Goal: Task Accomplishment & Management: Manage account settings

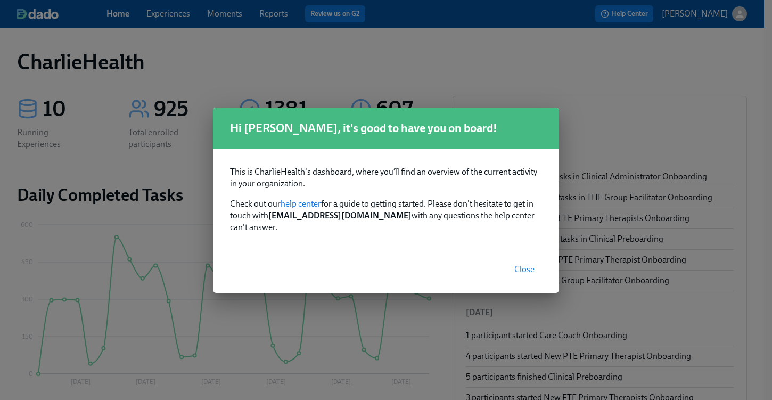
click at [523, 259] on button "Close" at bounding box center [524, 269] width 35 height 21
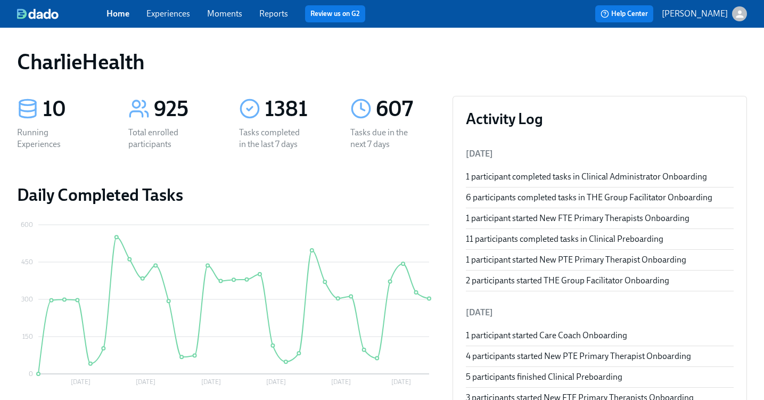
click at [164, 13] on link "Experiences" at bounding box center [168, 14] width 44 height 10
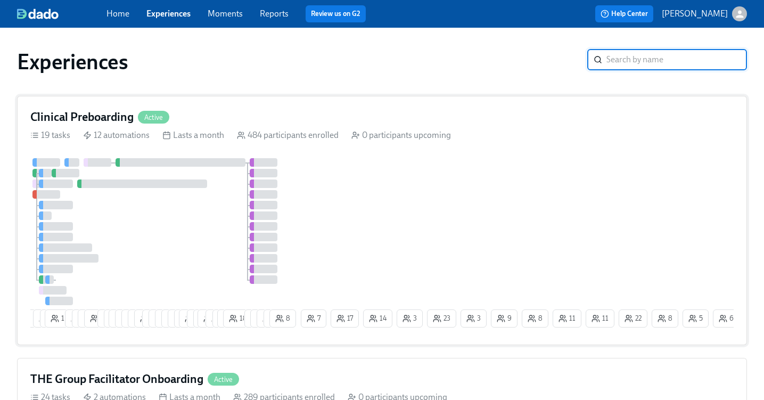
click at [335, 105] on div "Clinical Preboarding Active 19 tasks 12 automations Lasts a month 484 participa…" at bounding box center [382, 220] width 730 height 249
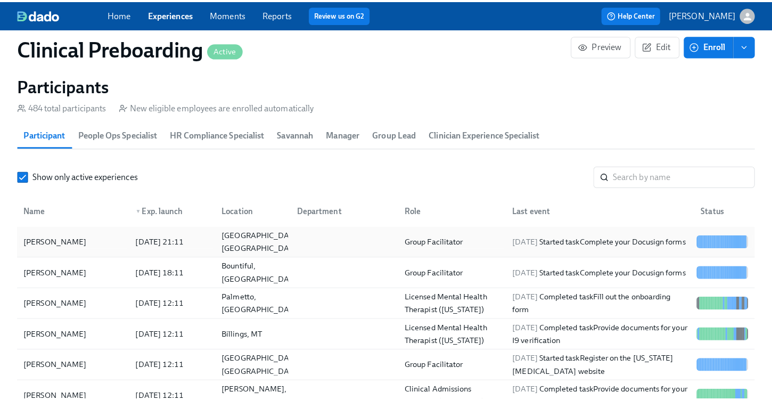
scroll to position [1145, 0]
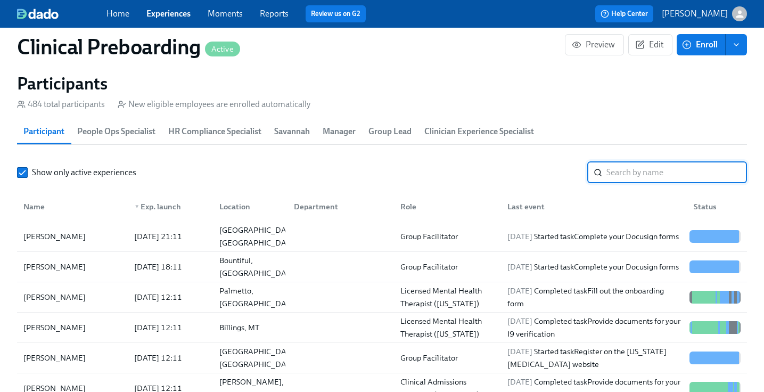
click at [626, 169] on input "search" at bounding box center [677, 172] width 141 height 21
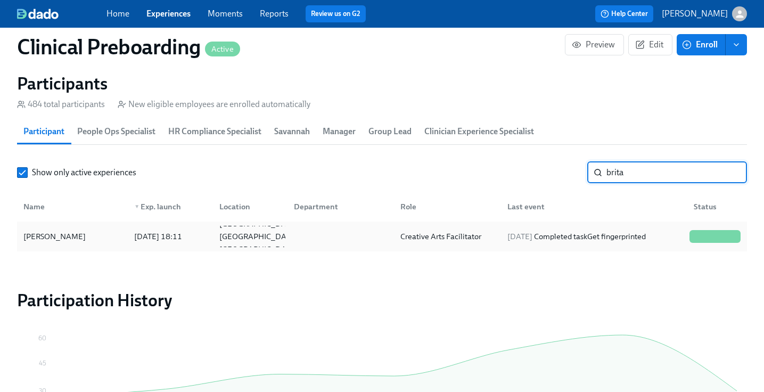
click at [56, 241] on div "Brita Krempasky" at bounding box center [54, 236] width 71 height 13
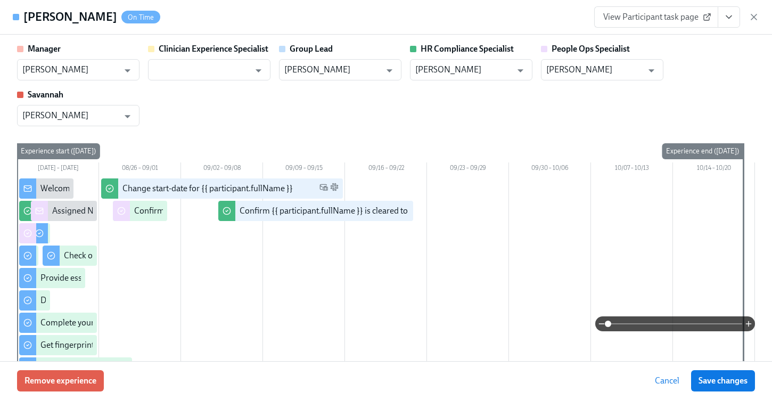
click at [733, 10] on button "View task page" at bounding box center [729, 16] width 22 height 21
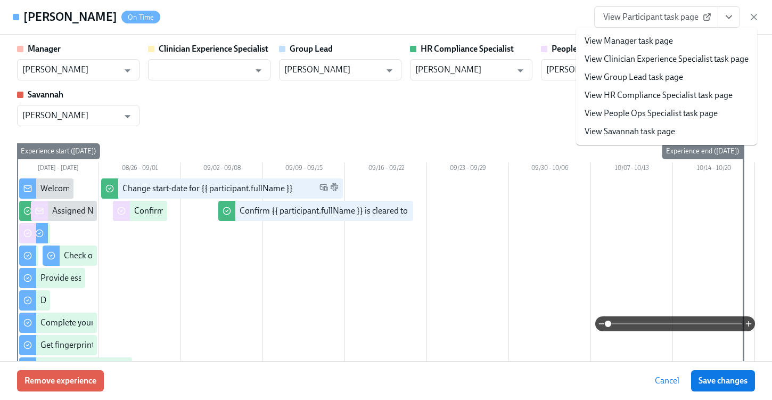
click at [670, 96] on link "View HR Compliance Specialist task page" at bounding box center [659, 95] width 148 height 12
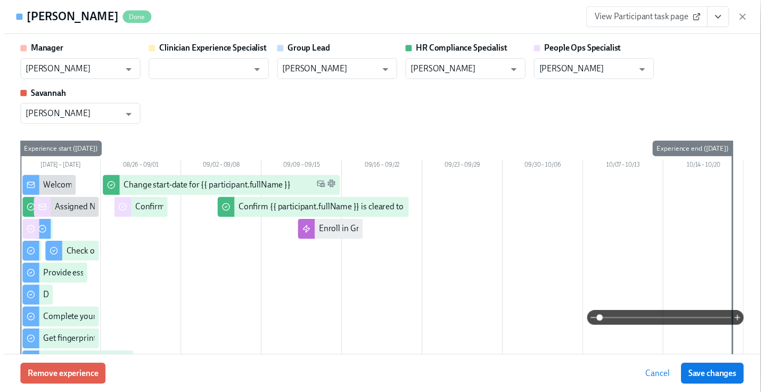
scroll to position [0, 13569]
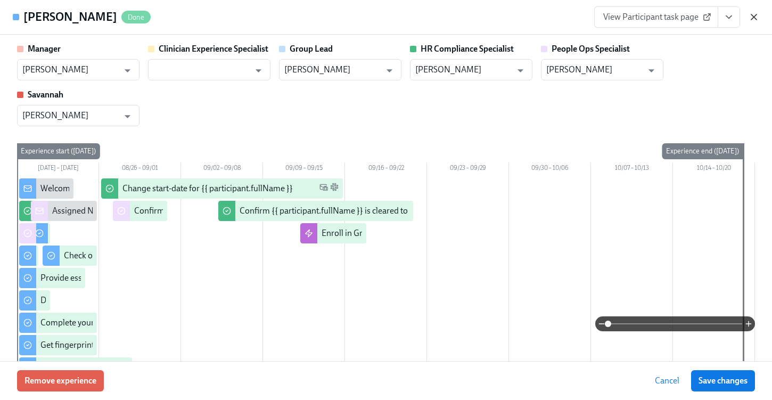
click at [753, 18] on icon "button" at bounding box center [754, 16] width 5 height 5
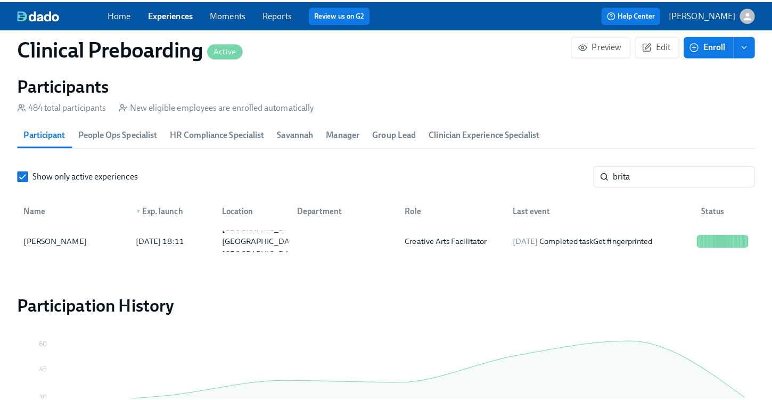
scroll to position [0, 13561]
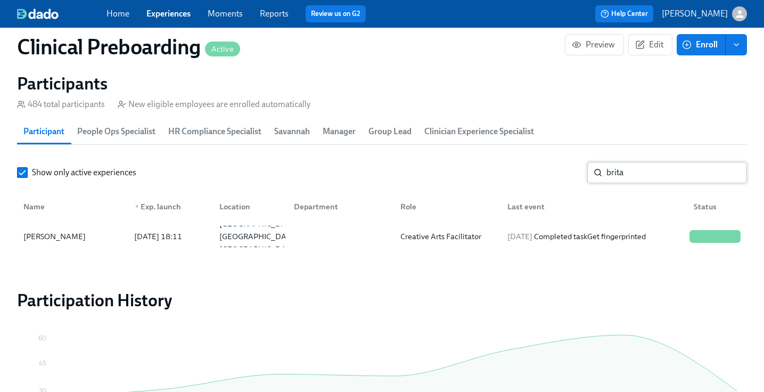
click at [624, 178] on input "brita" at bounding box center [677, 172] width 141 height 21
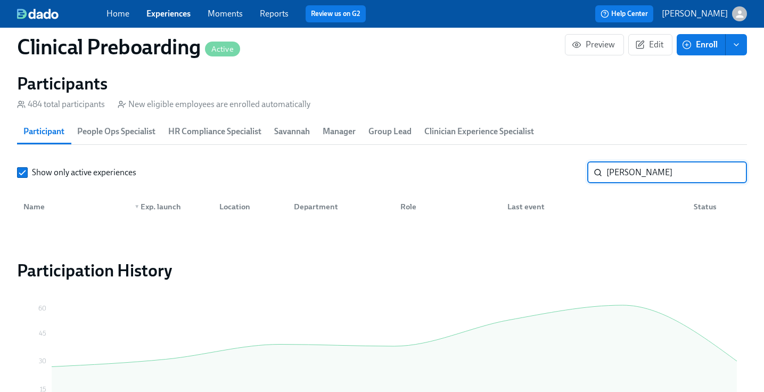
click at [625, 172] on input "brianna moen" at bounding box center [677, 172] width 141 height 21
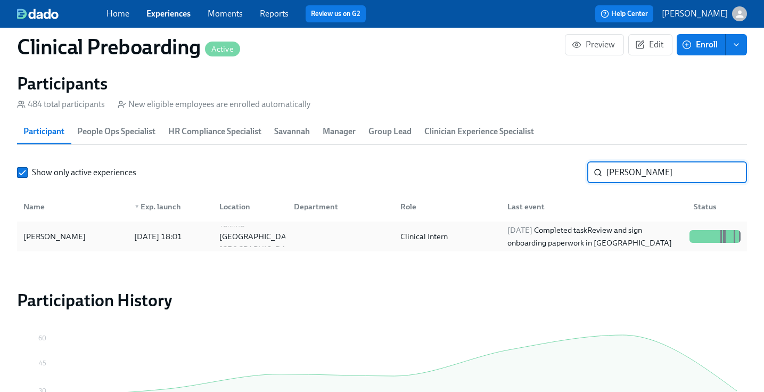
click at [59, 243] on div "Bree Moen" at bounding box center [72, 236] width 107 height 21
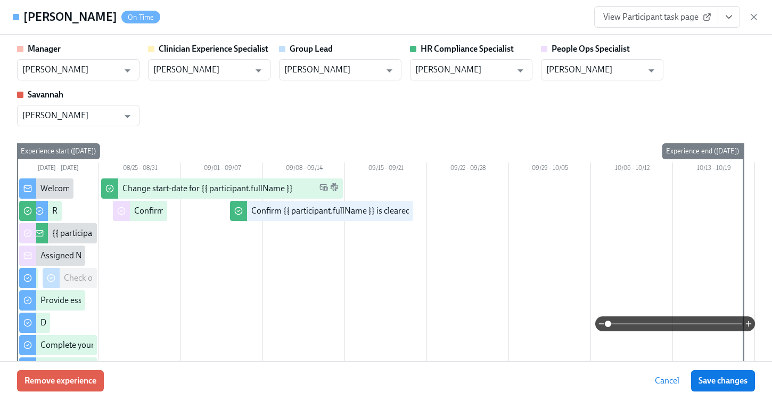
click at [740, 10] on div "View Participant task page" at bounding box center [676, 16] width 165 height 21
click at [737, 15] on button "View task page" at bounding box center [729, 16] width 22 height 21
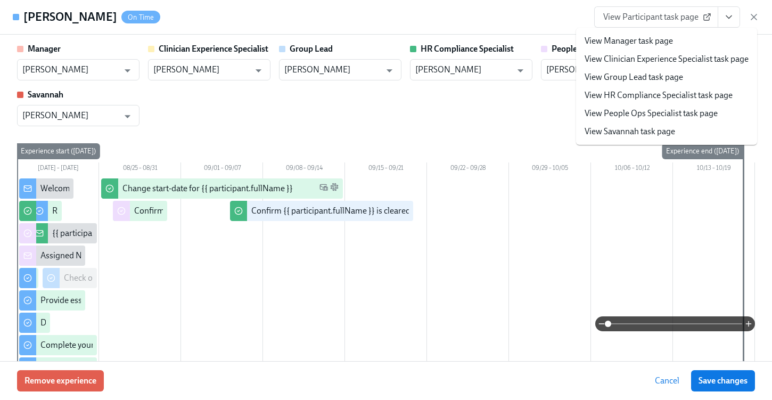
click at [642, 96] on link "View HR Compliance Specialist task page" at bounding box center [659, 95] width 148 height 12
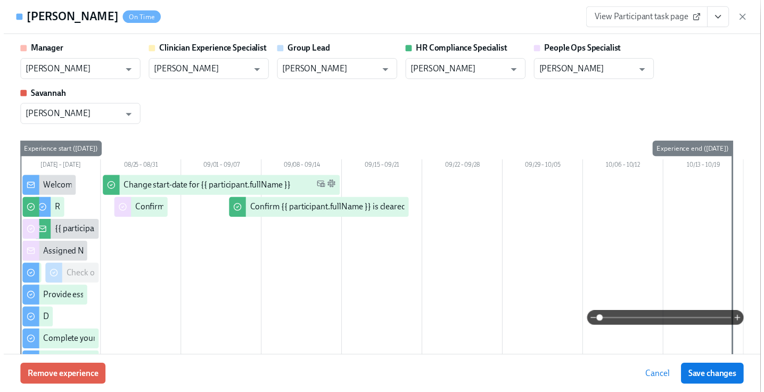
scroll to position [0, 13569]
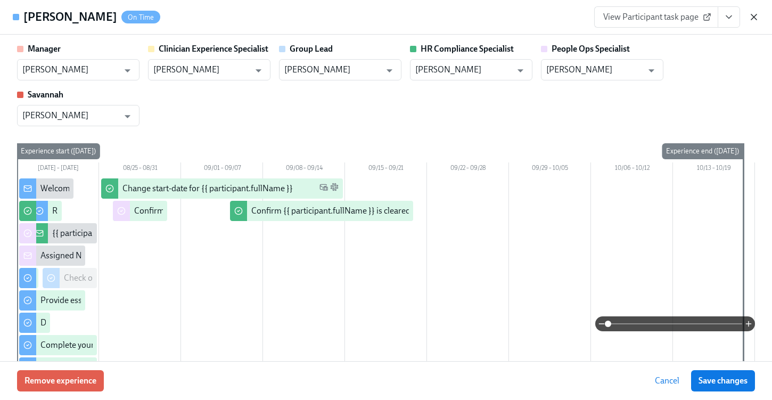
click at [758, 21] on icon "button" at bounding box center [754, 17] width 11 height 11
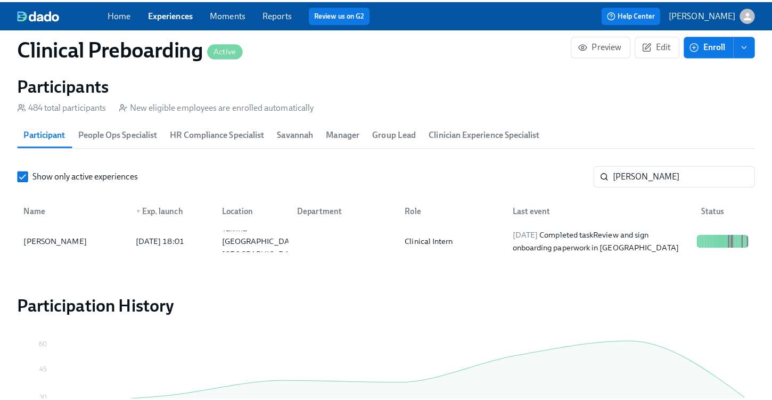
scroll to position [0, 13561]
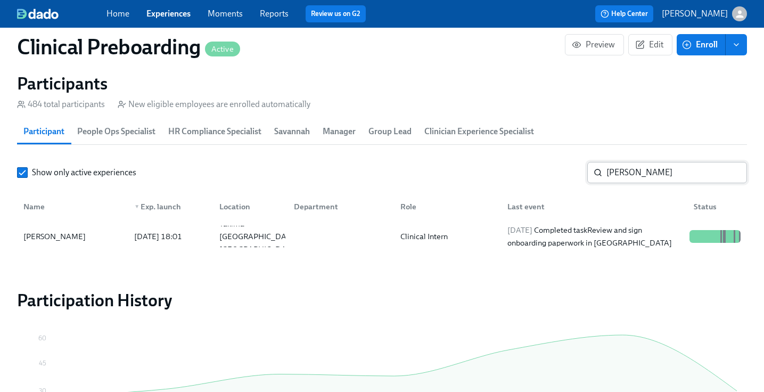
click at [629, 170] on input "moen" at bounding box center [677, 172] width 141 height 21
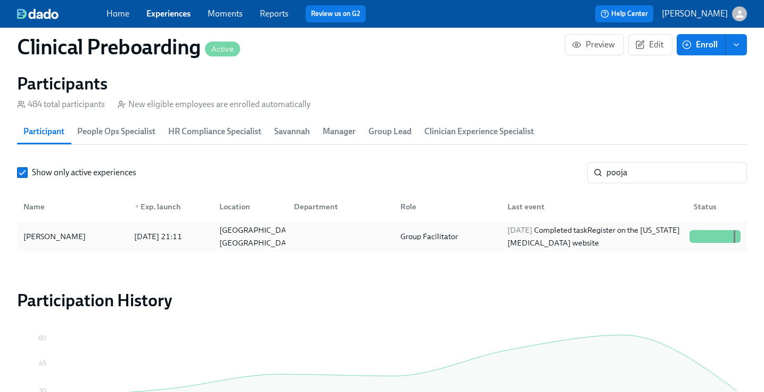
click at [109, 239] on div "Pooja Bhula" at bounding box center [72, 236] width 107 height 21
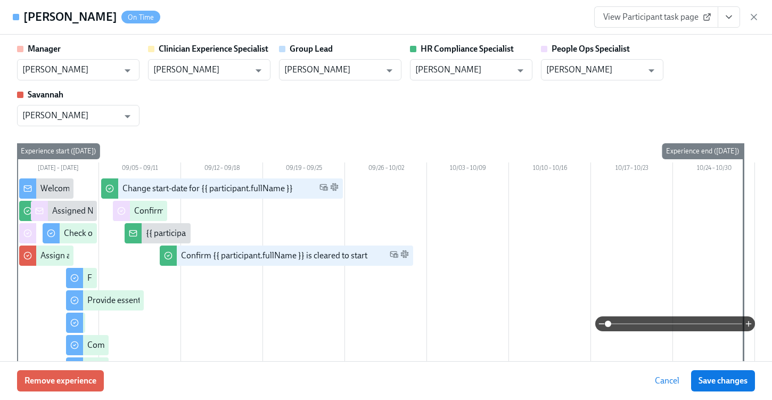
click at [732, 18] on icon "View task page" at bounding box center [729, 17] width 11 height 11
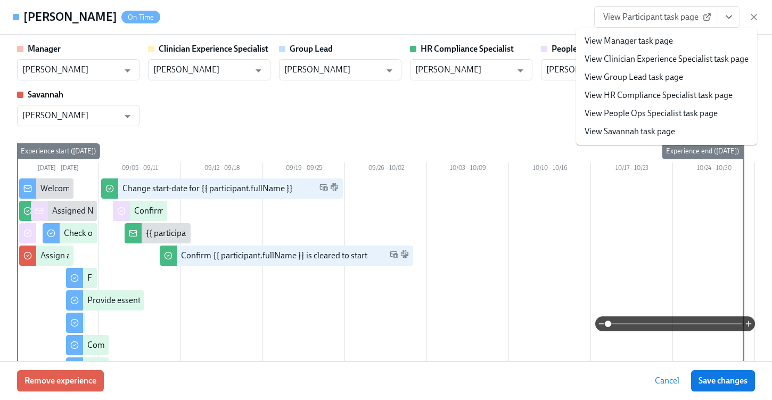
click at [662, 17] on span "View Participant task page" at bounding box center [657, 17] width 106 height 11
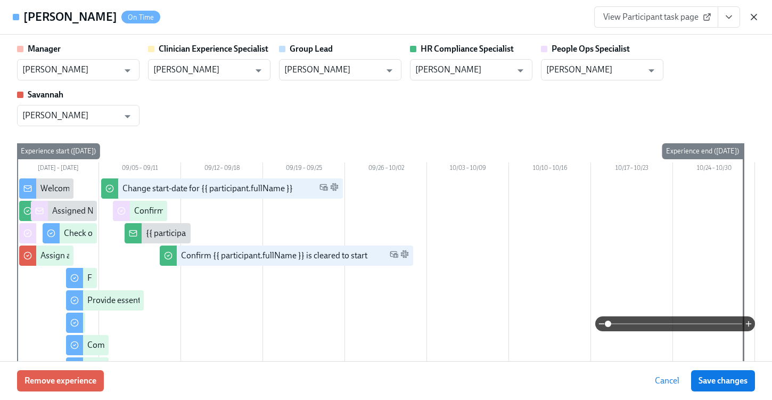
click at [756, 21] on icon "button" at bounding box center [754, 17] width 11 height 11
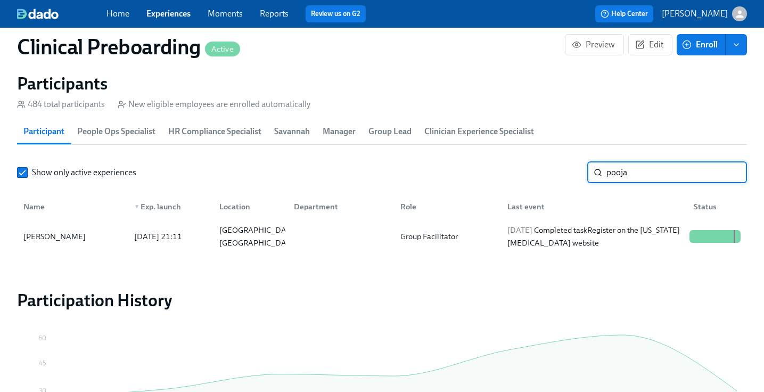
click at [621, 174] on input "pooja" at bounding box center [677, 172] width 141 height 21
type input "radh"
click at [71, 245] on div "Radha Dalal" at bounding box center [72, 236] width 107 height 21
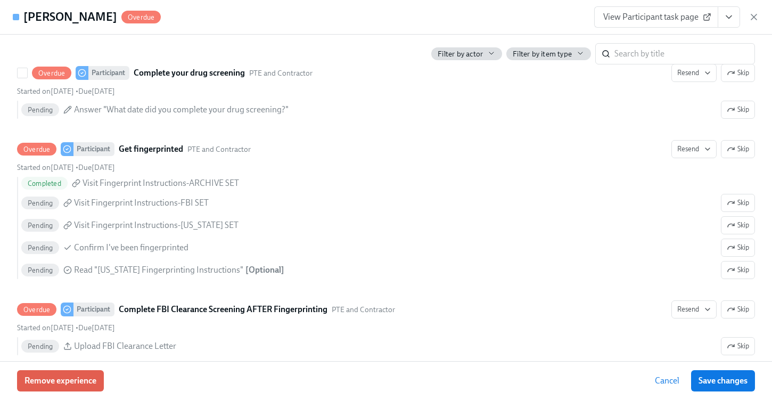
scroll to position [1661, 0]
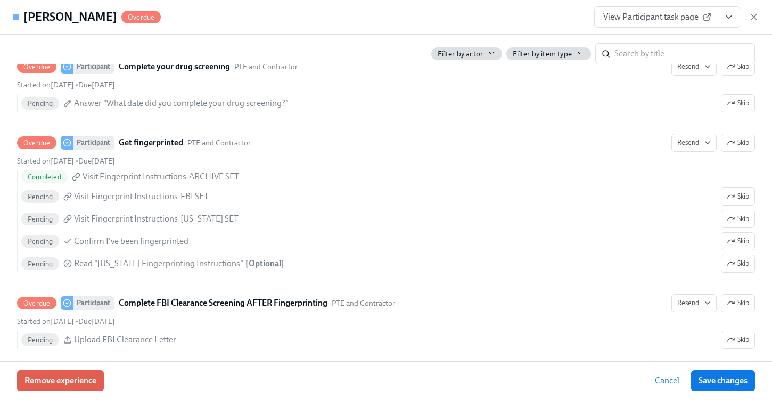
click at [686, 21] on span "View Participant task page" at bounding box center [657, 17] width 106 height 11
click at [642, 27] on link "View Participant task page" at bounding box center [656, 16] width 124 height 21
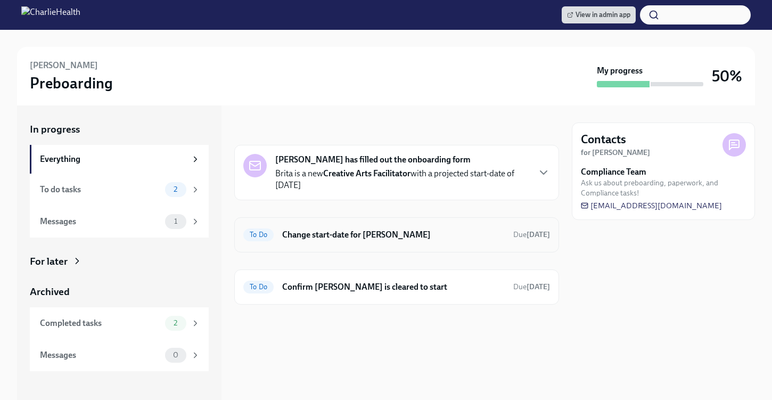
click at [354, 237] on h6 "Change start-date for Brita Krempasky" at bounding box center [393, 235] width 223 height 12
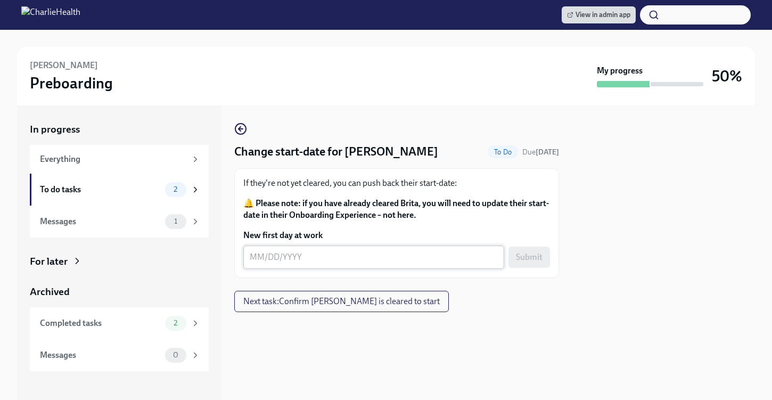
click at [295, 252] on textarea "New first day at work" at bounding box center [374, 257] width 248 height 13
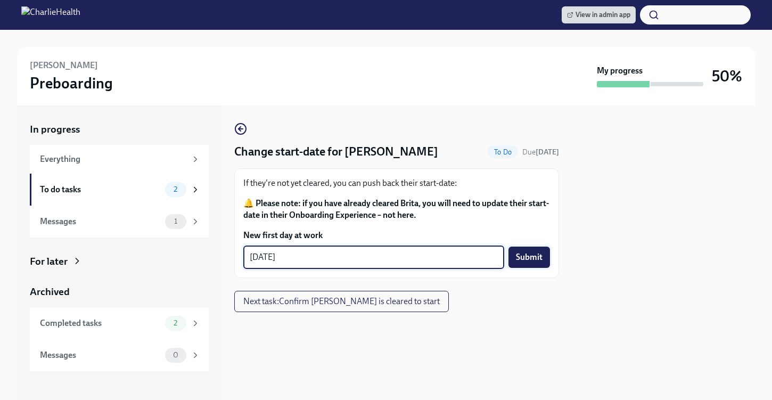
type textarea "[DATE]"
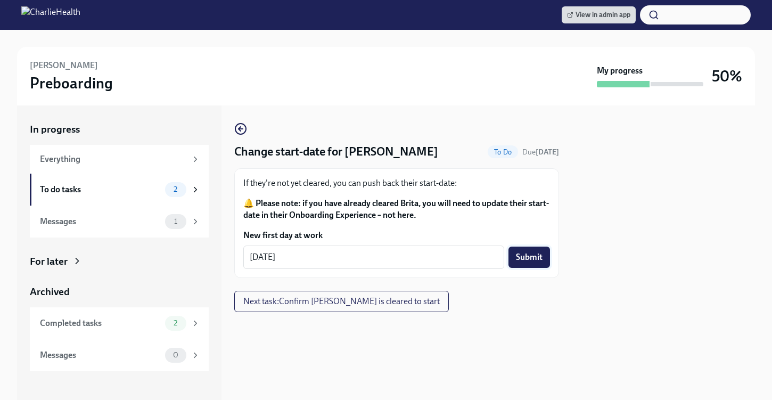
click at [537, 265] on button "Submit" at bounding box center [530, 257] width 42 height 21
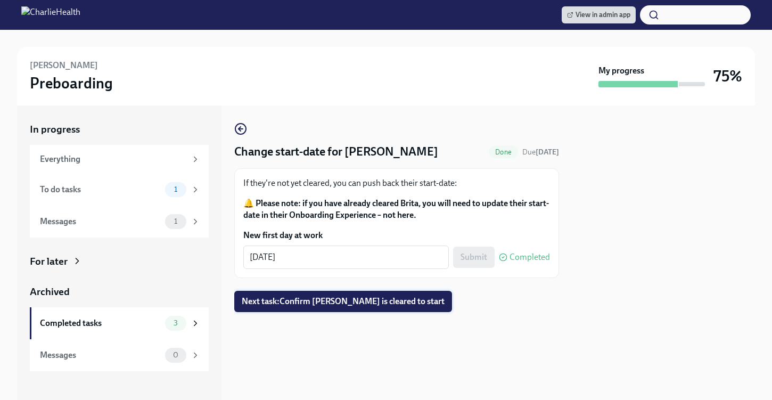
click at [345, 312] on button "Next task : Confirm Brita Krempasky is cleared to start" at bounding box center [343, 301] width 218 height 21
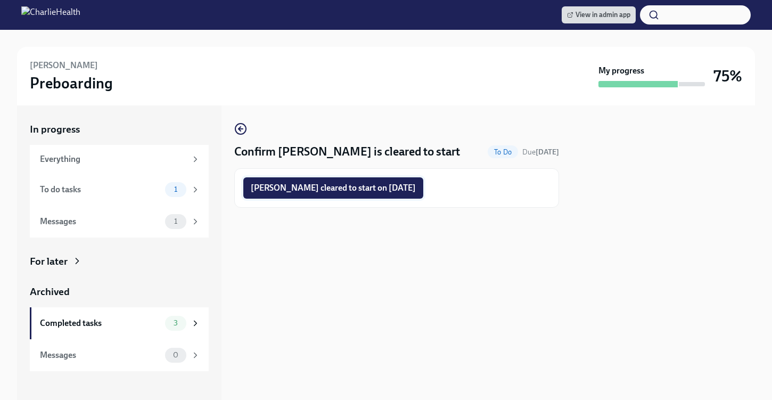
click at [381, 189] on span "Brita Krempasky cleared to start on 09/15/2025" at bounding box center [333, 188] width 165 height 11
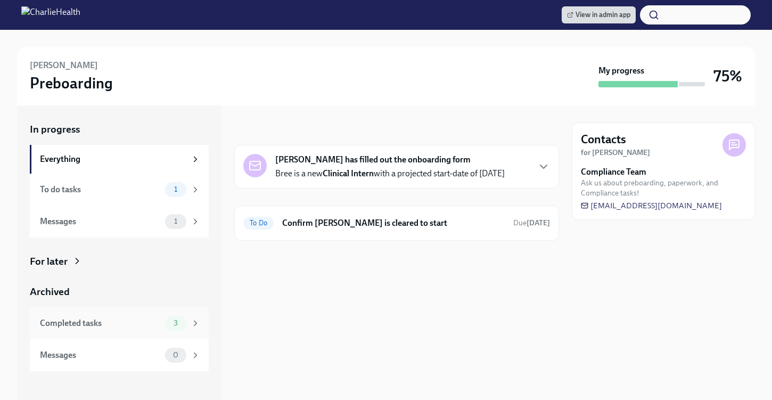
click at [145, 331] on div "Completed tasks 3" at bounding box center [119, 323] width 179 height 32
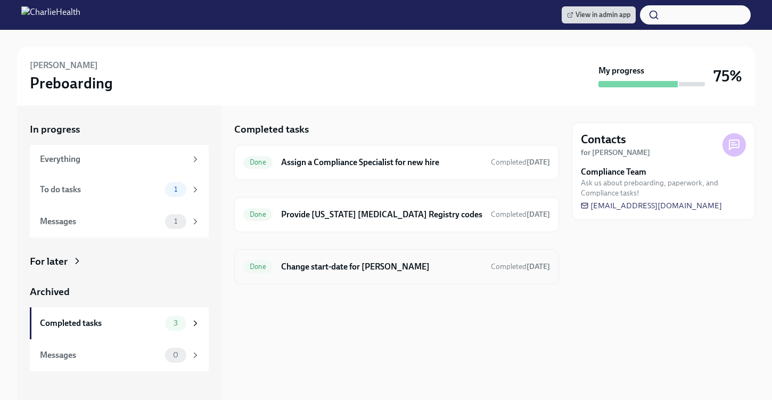
click at [405, 271] on h6 "Change start-date for [PERSON_NAME]" at bounding box center [381, 267] width 201 height 12
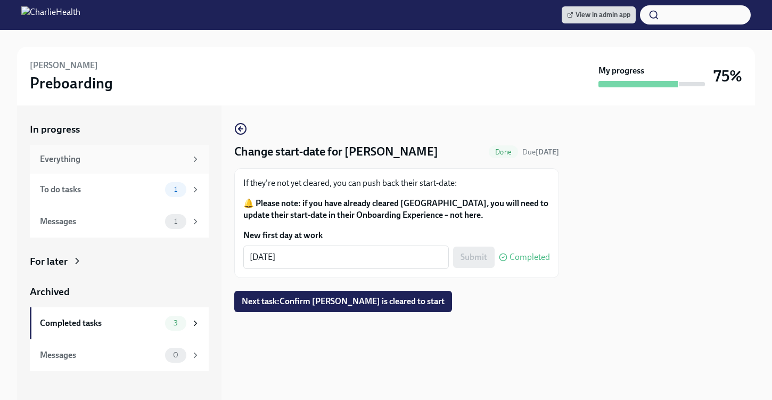
click at [177, 162] on div "Everything" at bounding box center [113, 159] width 146 height 12
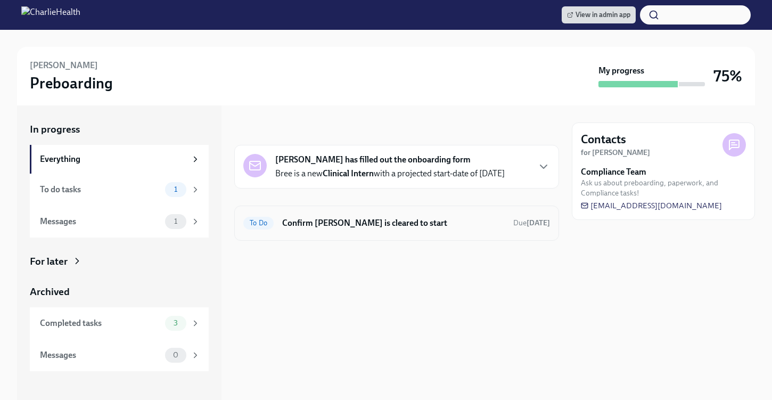
click at [321, 216] on div "To Do Confirm Bree Moen is cleared to start Due in 8 days" at bounding box center [396, 223] width 307 height 17
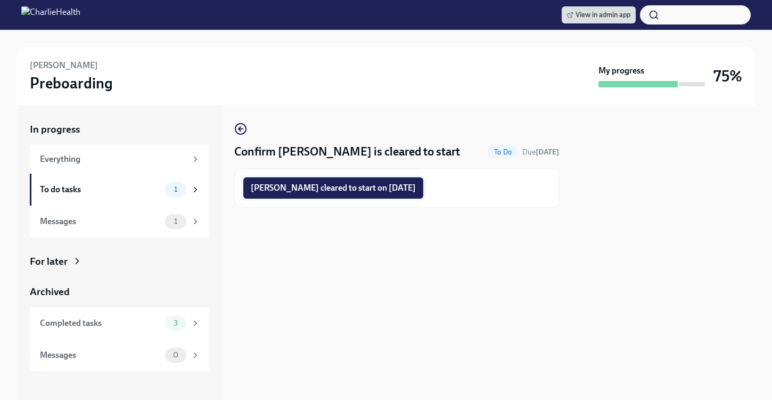
click at [332, 183] on span "Bree Moen cleared to start on 09/15/2025" at bounding box center [333, 188] width 165 height 11
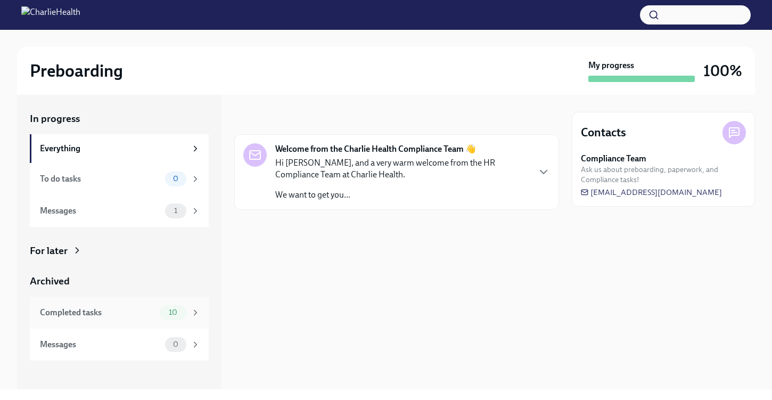
click at [162, 306] on div "10" at bounding box center [173, 312] width 27 height 15
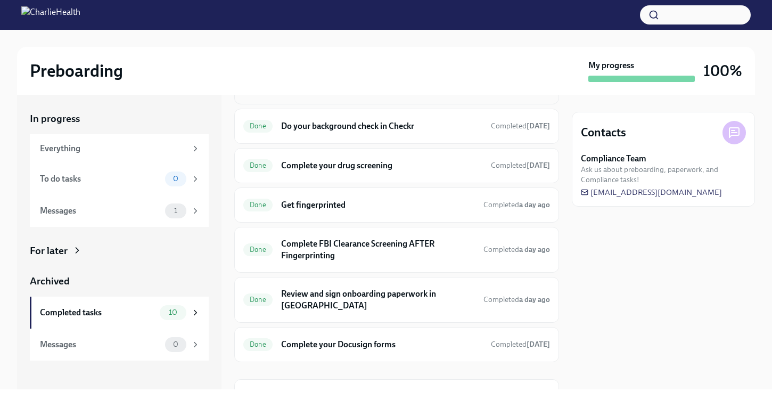
scroll to position [205, 0]
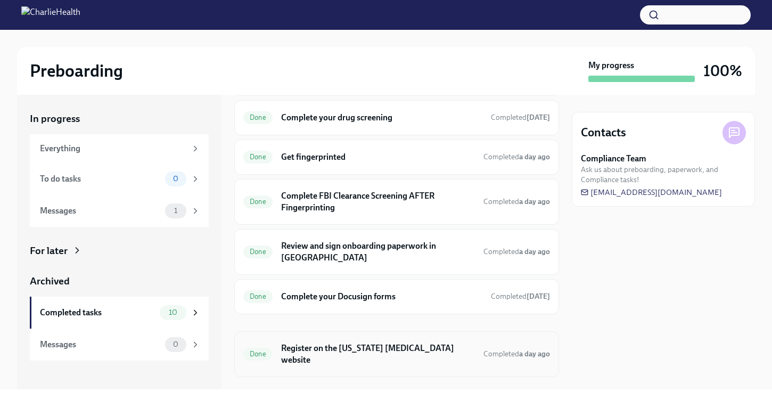
click at [403, 347] on div "Done Register on the Pennsylvania Child Abuse website Completed a day ago" at bounding box center [396, 354] width 325 height 46
click at [403, 343] on h6 "Register on the [US_STATE] [MEDICAL_DATA] website" at bounding box center [378, 354] width 194 height 23
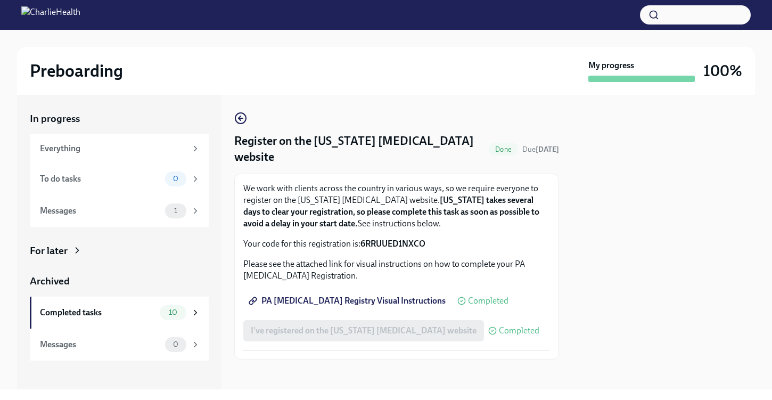
click at [388, 241] on strong "6RRUUED1NXCO" at bounding box center [393, 244] width 65 height 10
copy strong "6RRUUED1NXCO"
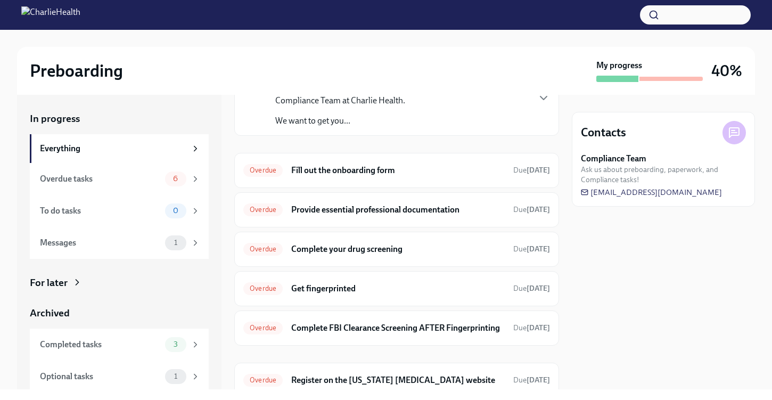
scroll to position [127, 0]
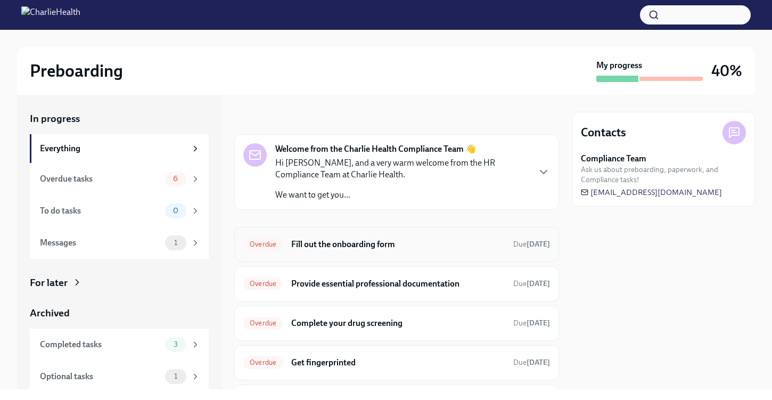
scroll to position [127, 0]
